Goal: Complete application form: Complete application form

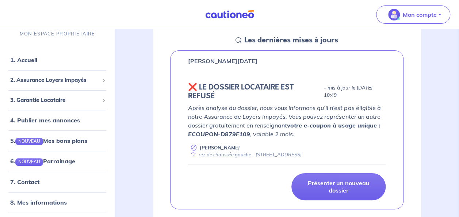
scroll to position [126, 0]
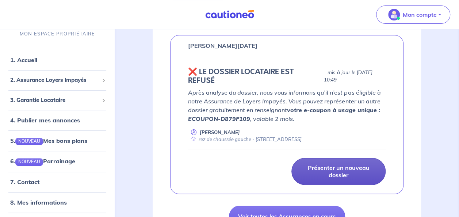
click at [355, 170] on p "Présenter un nouveau dossier" at bounding box center [338, 171] width 76 height 15
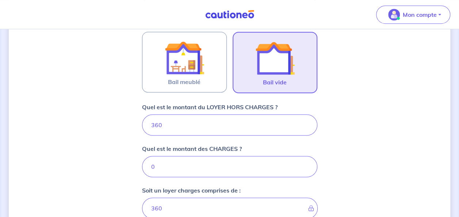
scroll to position [242, 0]
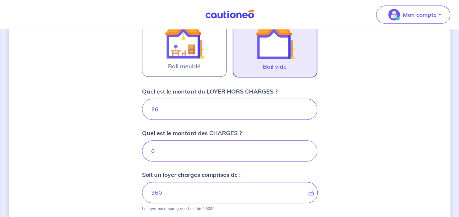
type input "3"
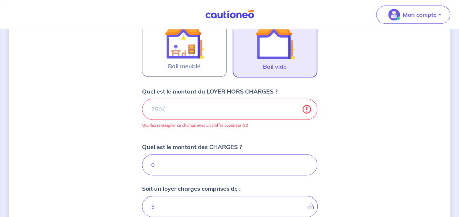
type input "0"
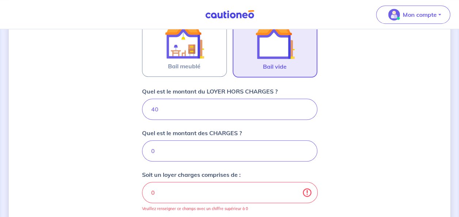
type input "400"
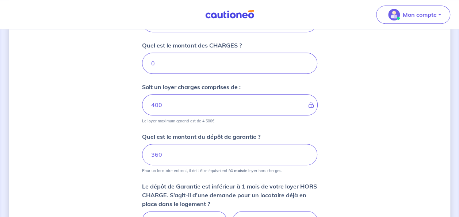
scroll to position [332, 0]
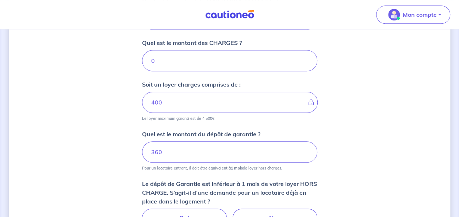
type input "400"
drag, startPoint x: 178, startPoint y: 153, endPoint x: 139, endPoint y: 151, distance: 38.8
click at [139, 151] on div "Dites-nous en plus sur votre bien Où se situe votre bien en location ? [STREET_…" at bounding box center [229, 17] width 441 height 622
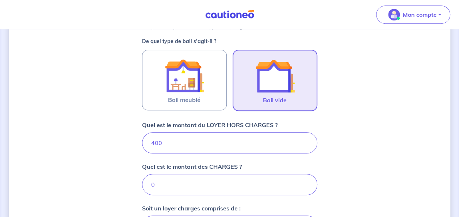
scroll to position [209, 0]
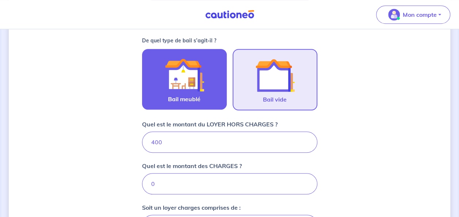
type input "600"
click at [195, 80] on img at bounding box center [184, 74] width 39 height 39
click at [0, 0] on input "Bail meublé" at bounding box center [0, 0] width 0 height 0
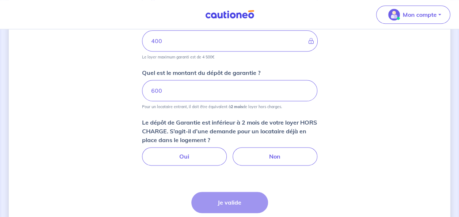
scroll to position [398, 0]
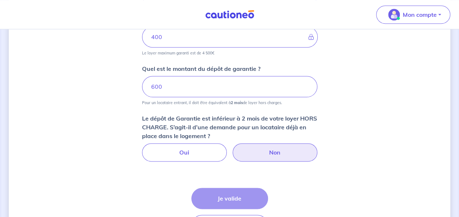
click at [272, 156] on label "Non" at bounding box center [274, 152] width 85 height 18
click at [232, 148] on input "Non" at bounding box center [229, 145] width 5 height 5
radio input "true"
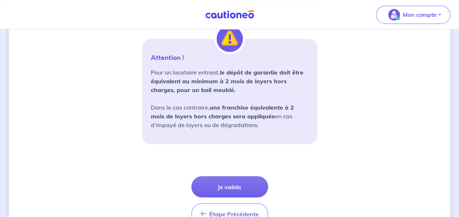
scroll to position [551, 0]
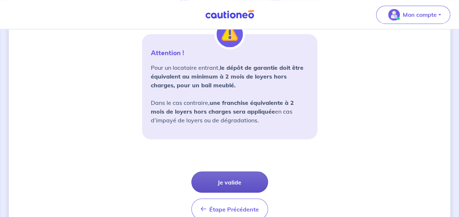
click at [241, 179] on button "Je valide" at bounding box center [229, 181] width 77 height 21
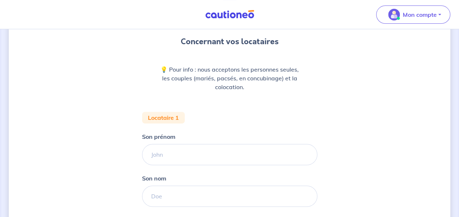
scroll to position [66, 0]
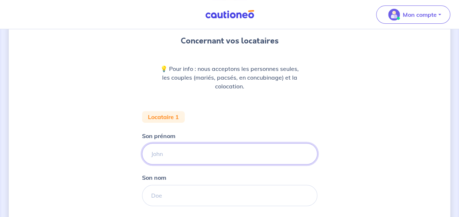
click at [177, 157] on input "Son prénom" at bounding box center [229, 153] width 175 height 21
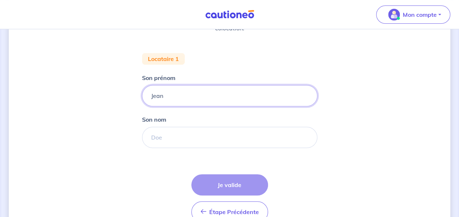
scroll to position [125, 0]
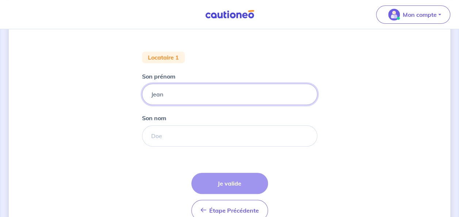
type input "Jean"
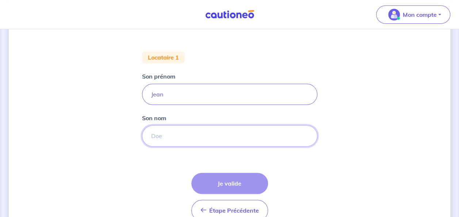
click at [184, 138] on input "Son nom" at bounding box center [229, 135] width 175 height 21
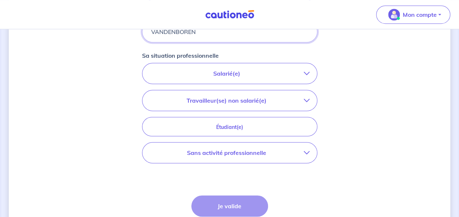
scroll to position [231, 0]
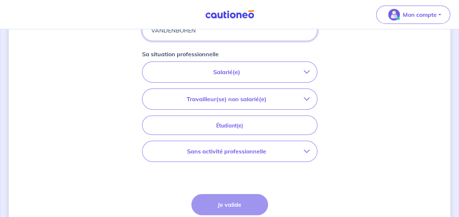
type input "VANDENBOREN"
click at [307, 150] on icon "button" at bounding box center [307, 151] width 6 height 6
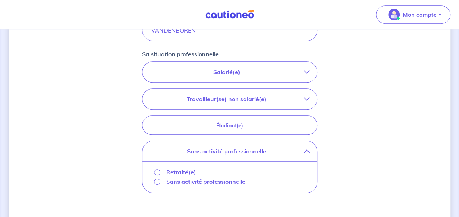
click at [177, 172] on p "Retraité(e)" at bounding box center [181, 171] width 30 height 9
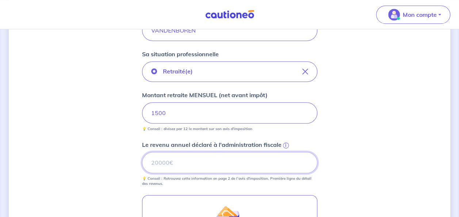
click at [209, 158] on input "Le revenu annuel déclaré à l'administration fiscale i" at bounding box center [229, 162] width 175 height 21
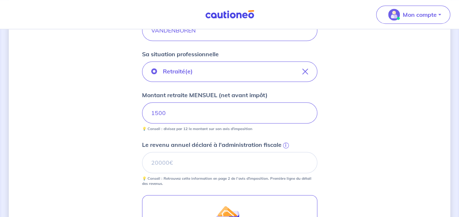
click at [288, 134] on div "Retraité(e) Montant retraite MENSUEL (net avant impôt) 1500 💡 Conseil : divisez…" at bounding box center [229, 123] width 175 height 125
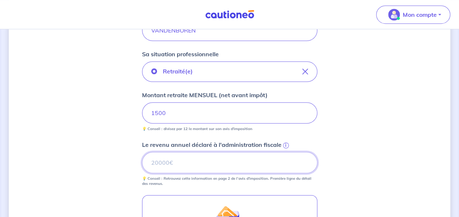
click at [182, 165] on input "Le revenu annuel déclaré à l'administration fiscale i" at bounding box center [229, 162] width 175 height 21
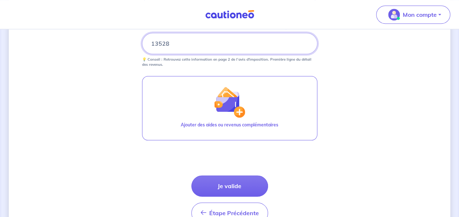
scroll to position [347, 0]
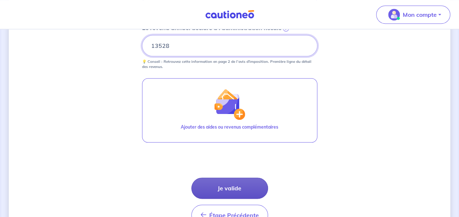
type input "13528"
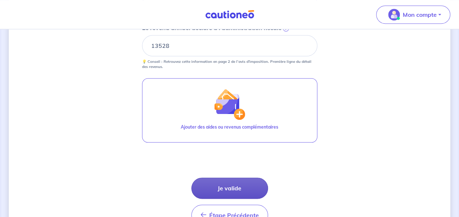
click at [237, 181] on button "Je valide" at bounding box center [229, 187] width 77 height 21
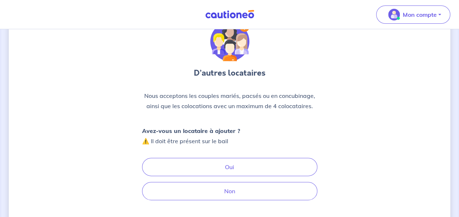
scroll to position [42, 0]
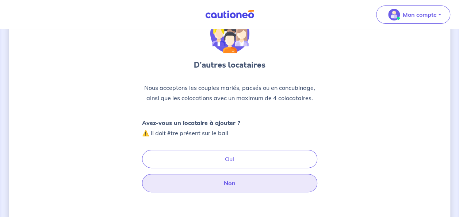
click at [285, 182] on button "Non" at bounding box center [229, 183] width 175 height 18
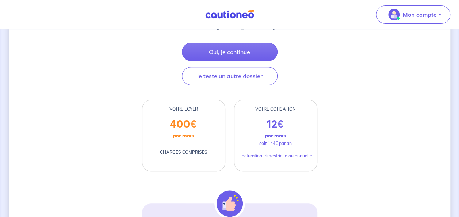
scroll to position [129, 0]
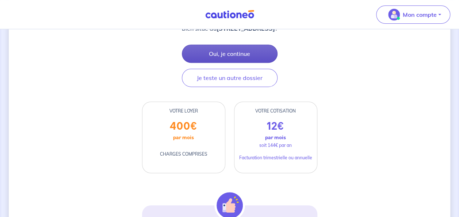
click at [238, 53] on button "Oui, je continue" at bounding box center [230, 54] width 96 height 18
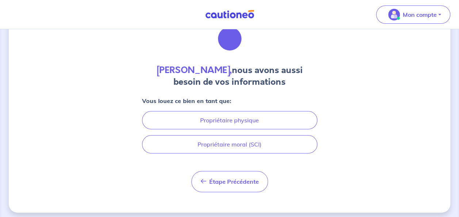
scroll to position [36, 0]
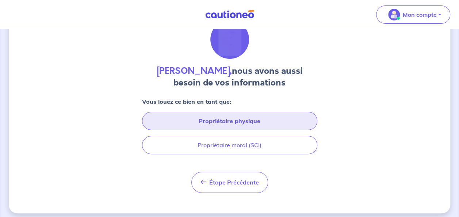
click at [237, 119] on button "Propriétaire physique" at bounding box center [229, 121] width 175 height 18
select select "FR"
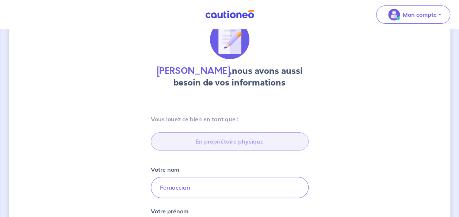
type input "[STREET_ADDRESS]"
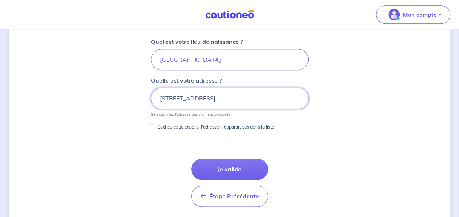
scroll to position [370, 0]
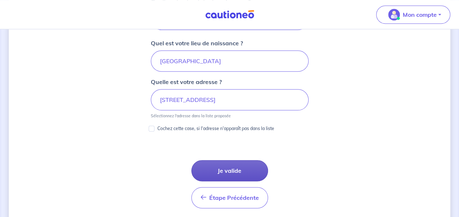
click at [236, 165] on button "Je valide" at bounding box center [229, 170] width 77 height 21
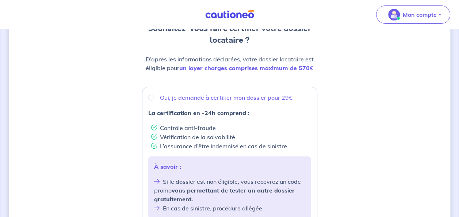
scroll to position [82, 0]
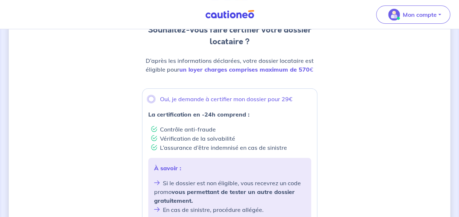
click at [152, 99] on input "Oui, je demande à certifier mon dossier pour 29€" at bounding box center [151, 99] width 6 height 6
radio input "true"
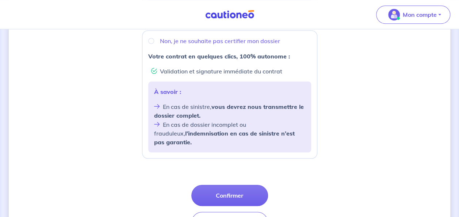
scroll to position [305, 0]
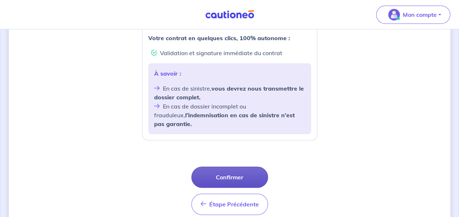
click at [250, 168] on button "Confirmer" at bounding box center [229, 176] width 77 height 21
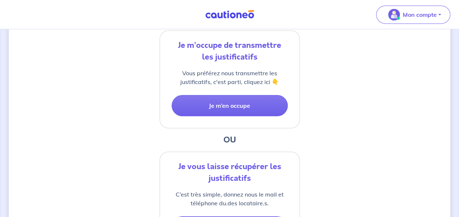
scroll to position [180, 0]
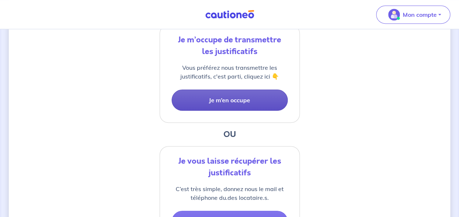
click at [238, 102] on button "Je m’en occupe" at bounding box center [230, 99] width 116 height 21
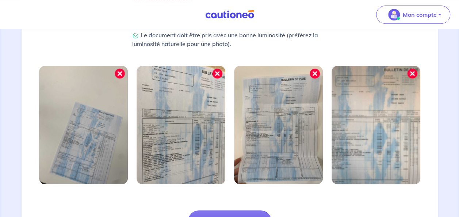
scroll to position [216, 0]
click at [414, 73] on img at bounding box center [375, 125] width 89 height 118
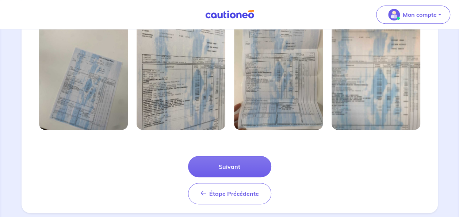
scroll to position [283, 0]
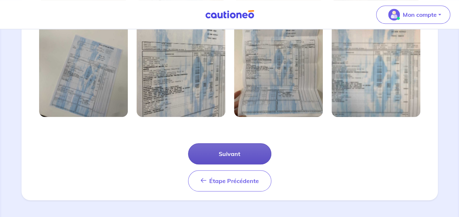
click at [238, 151] on button "Suivant" at bounding box center [229, 153] width 83 height 21
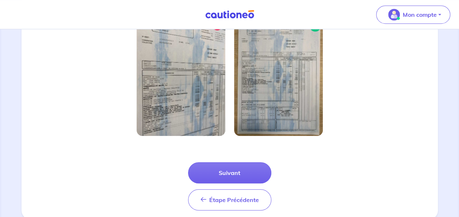
scroll to position [242, 0]
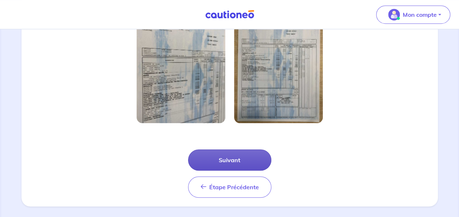
click at [253, 162] on button "Suivant" at bounding box center [229, 159] width 83 height 21
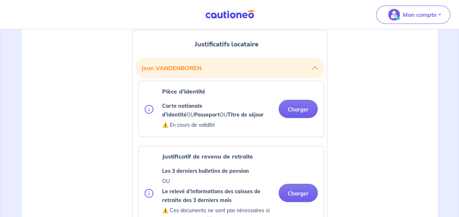
scroll to position [185, 0]
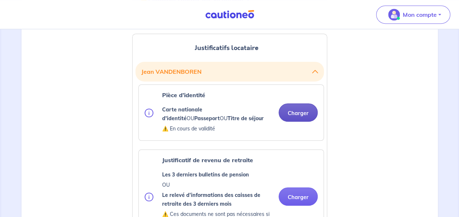
click at [297, 113] on button "Charger" at bounding box center [297, 112] width 39 height 18
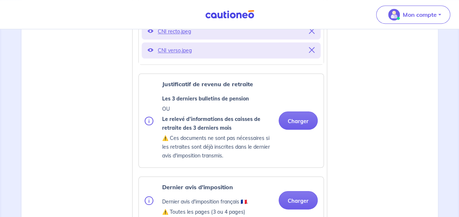
scroll to position [312, 0]
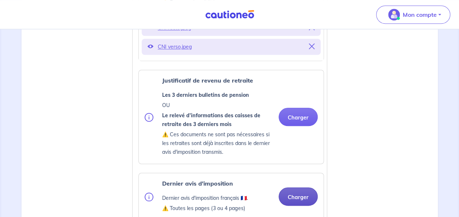
click at [288, 195] on button "Charger" at bounding box center [297, 196] width 39 height 18
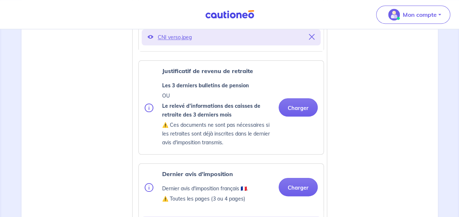
scroll to position [320, 0]
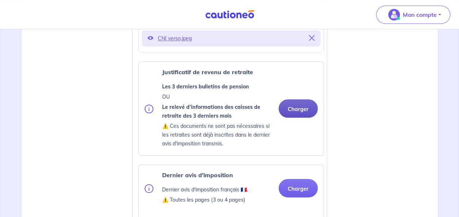
click at [302, 106] on button "Charger" at bounding box center [297, 108] width 39 height 18
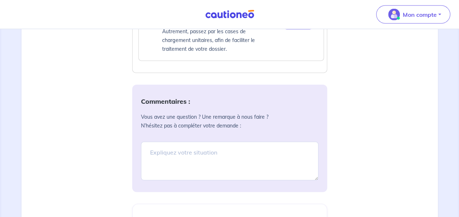
scroll to position [807, 0]
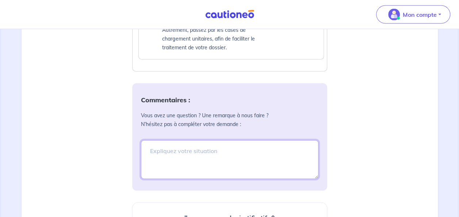
click at [215, 146] on textarea at bounding box center [229, 159] width 177 height 39
paste textarea "ECOUPON-D879F109"
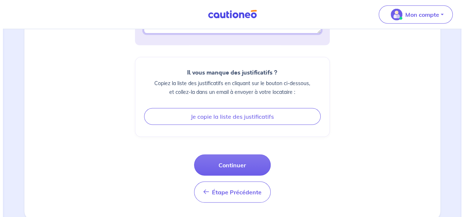
scroll to position [953, 0]
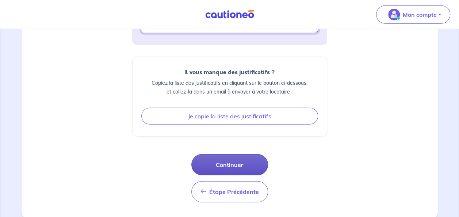
type textarea "Bonjour, j'ai un code pour ne pas payer la certification ECOUPON-D879F109"
click at [239, 161] on button "Continuer" at bounding box center [229, 164] width 77 height 21
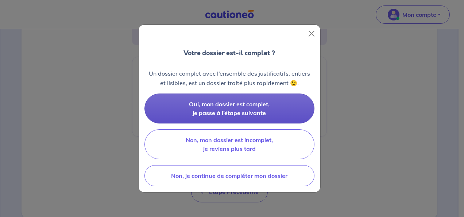
click at [251, 104] on span "Oui, mon dossier est complet, je passe à l’étape suivante" at bounding box center [229, 108] width 81 height 16
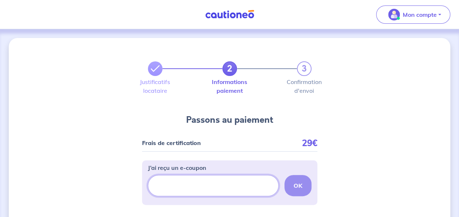
click at [191, 190] on input "J’ai reçu un e-coupon" at bounding box center [213, 185] width 131 height 21
paste input "ECOUPON-D879F109"
type input "ECOUPON-D879F109"
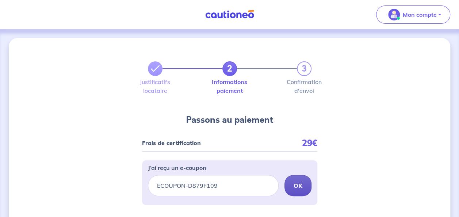
click at [301, 189] on p "OK" at bounding box center [297, 185] width 9 height 9
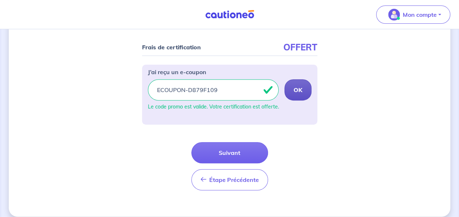
scroll to position [95, 0]
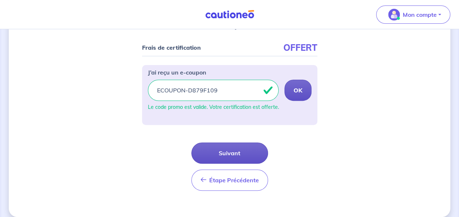
click at [238, 149] on button "Suivant" at bounding box center [229, 152] width 77 height 21
